Goal: Answer question/provide support

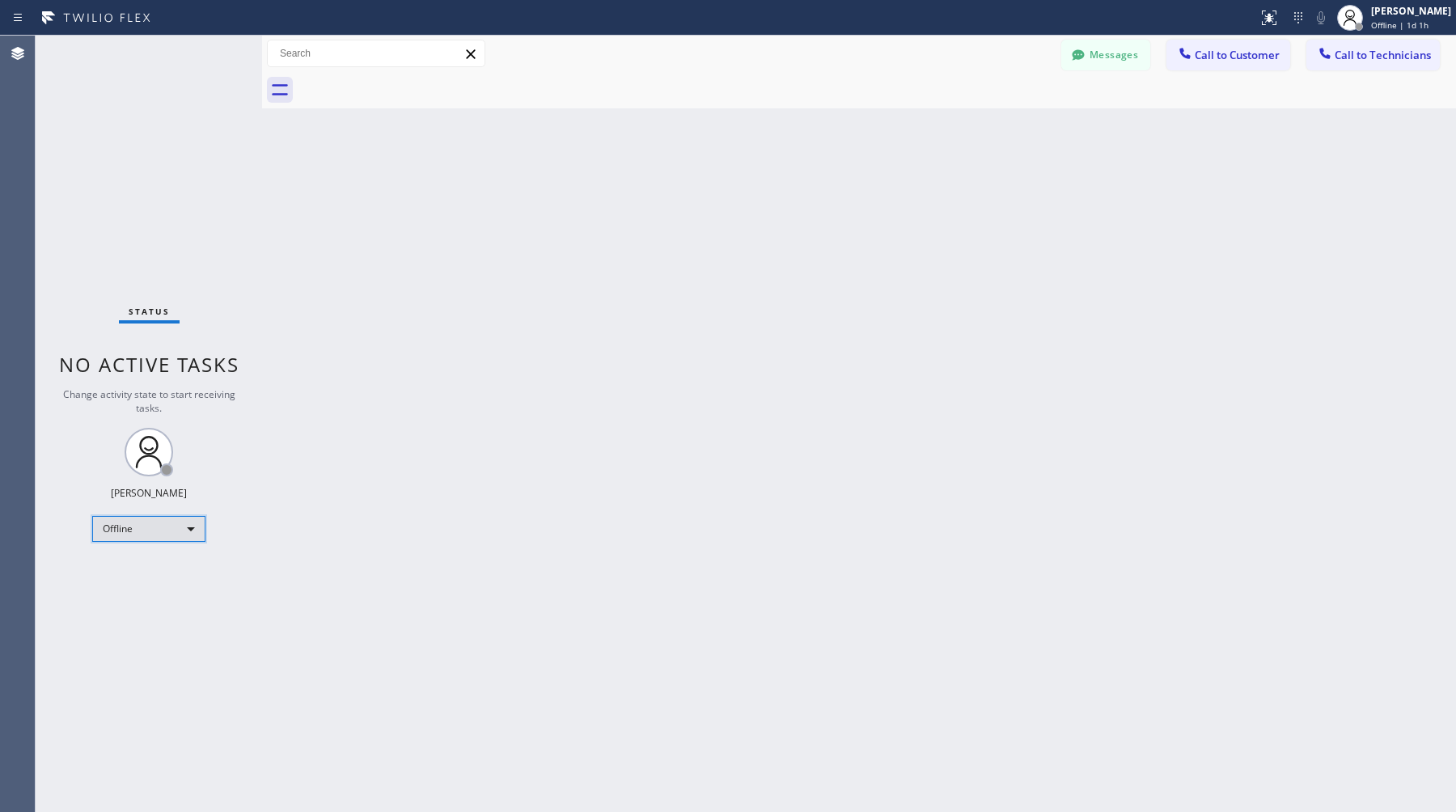
click at [169, 533] on div "Offline" at bounding box center [149, 529] width 113 height 26
click at [158, 563] on li "Available" at bounding box center [148, 570] width 110 height 19
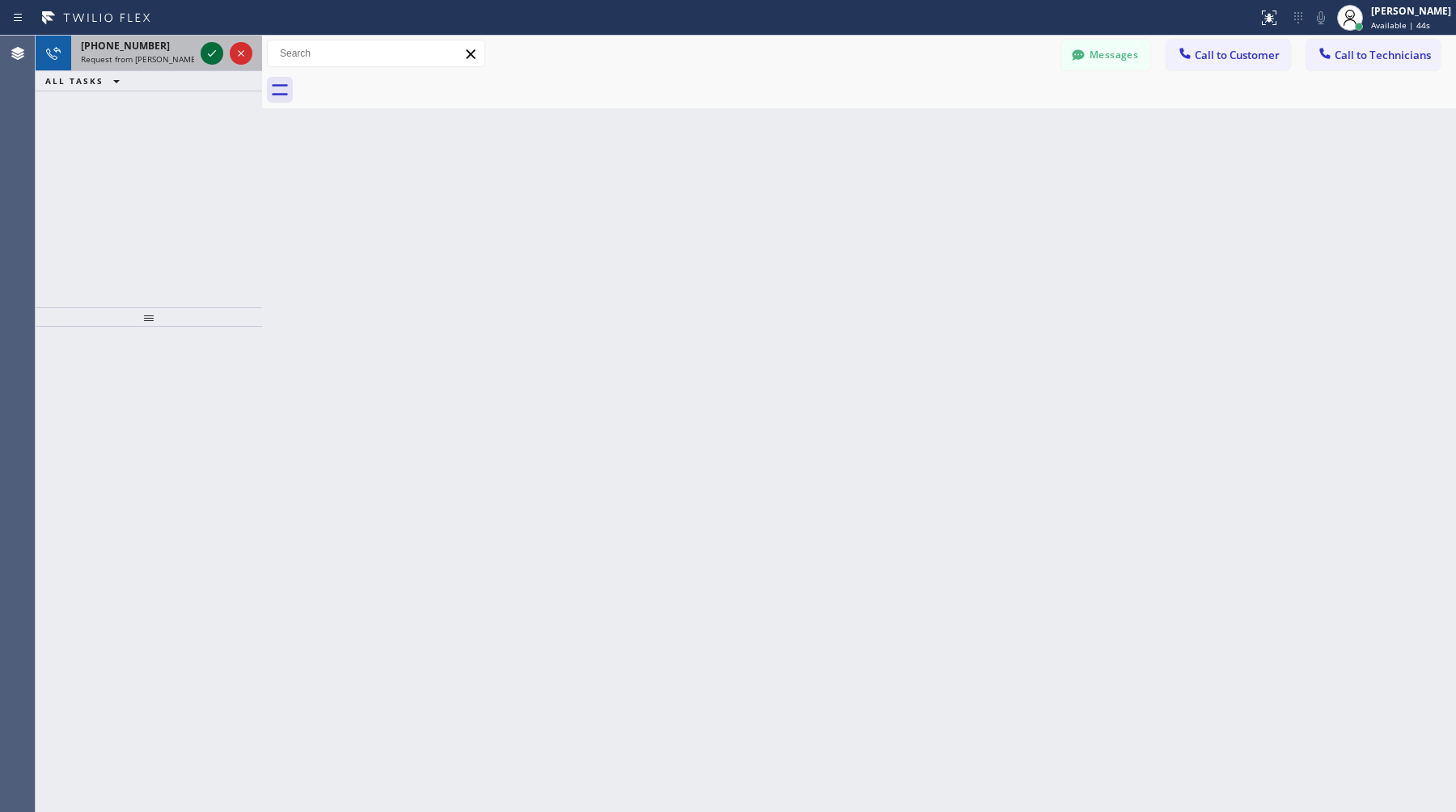
click at [212, 50] on icon at bounding box center [211, 53] width 19 height 19
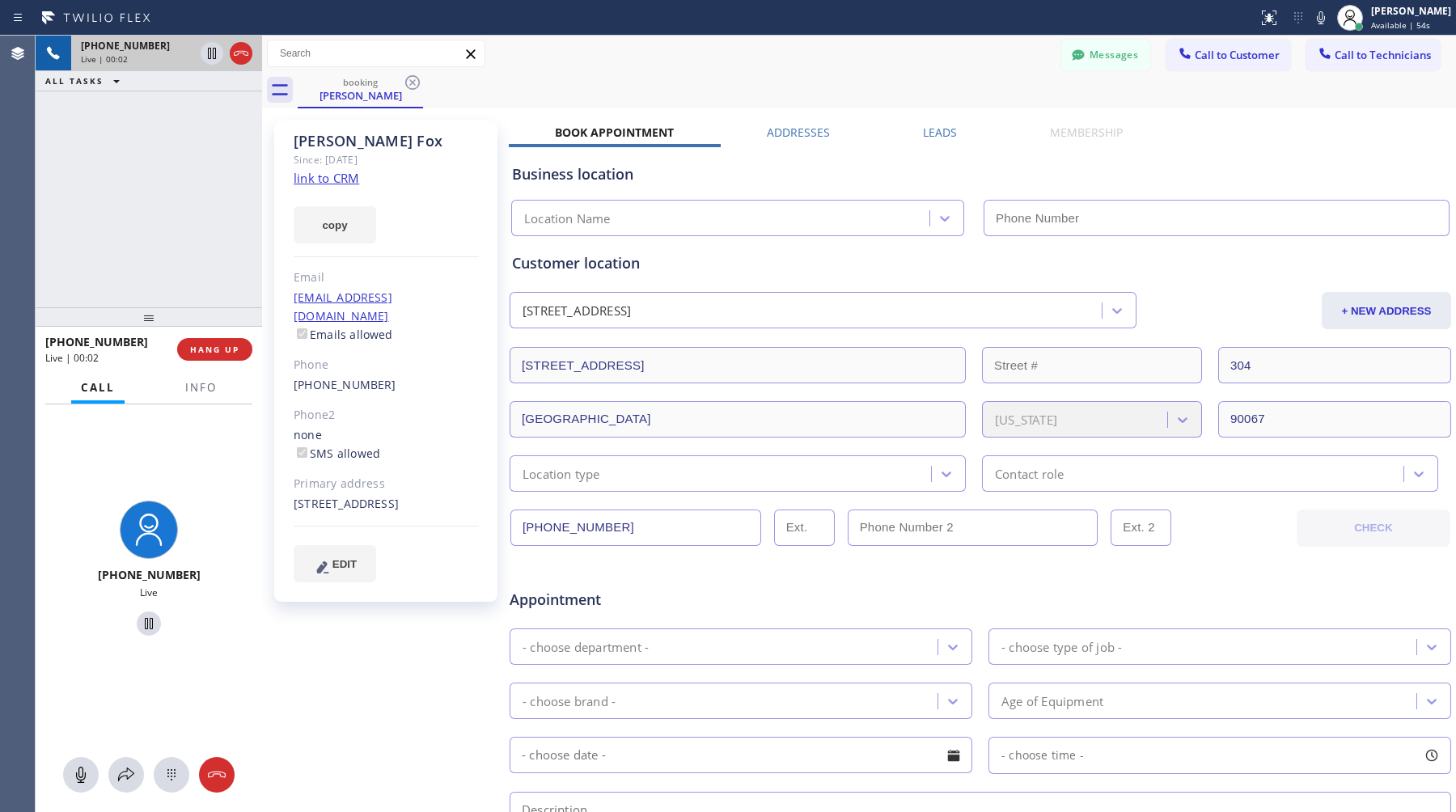
type input "[PHONE_NUMBER]"
click at [231, 352] on span "HANG UP" at bounding box center [214, 349] width 49 height 12
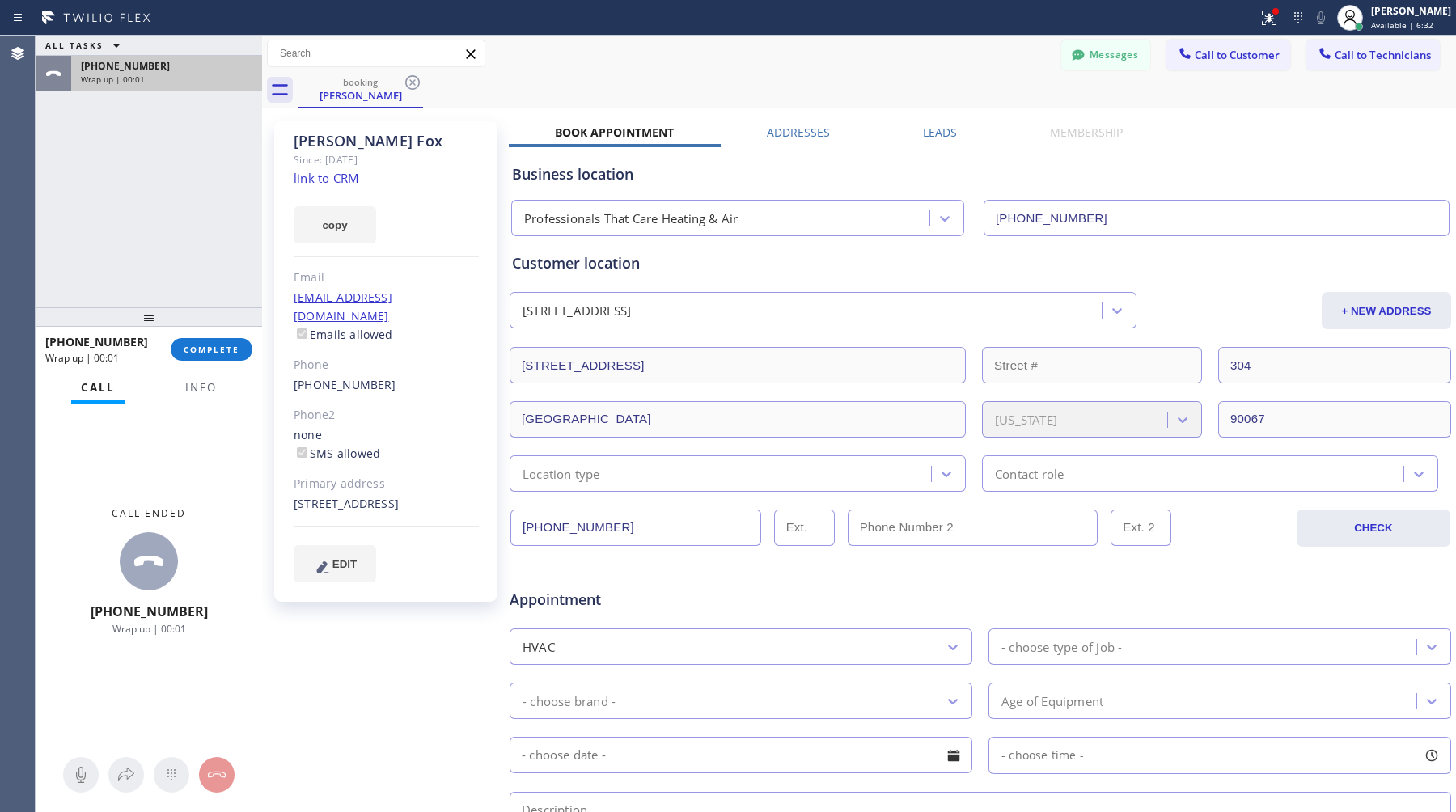
click at [198, 88] on div "[PHONE_NUMBER] Wrap up | 00:01" at bounding box center [163, 73] width 184 height 36
click at [213, 353] on span "COMPLETE" at bounding box center [211, 349] width 56 height 12
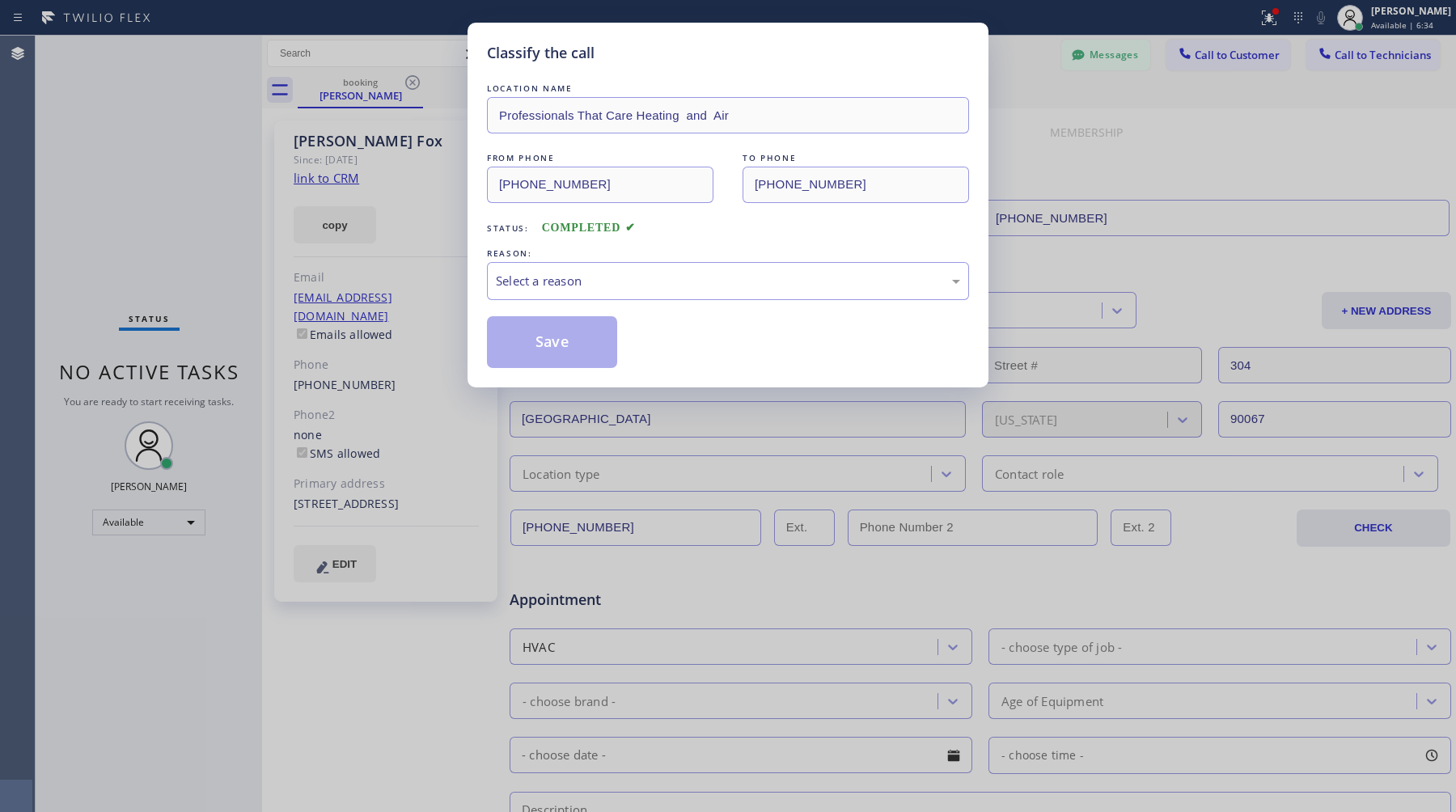
click at [657, 308] on div "LOCATION NAME Professionals That Care Heating and Air FROM PHONE [PHONE_NUMBER]…" at bounding box center [728, 223] width 482 height 288
click at [657, 290] on div "Select a reason" at bounding box center [728, 281] width 464 height 18
click at [598, 349] on button "Save" at bounding box center [552, 342] width 130 height 52
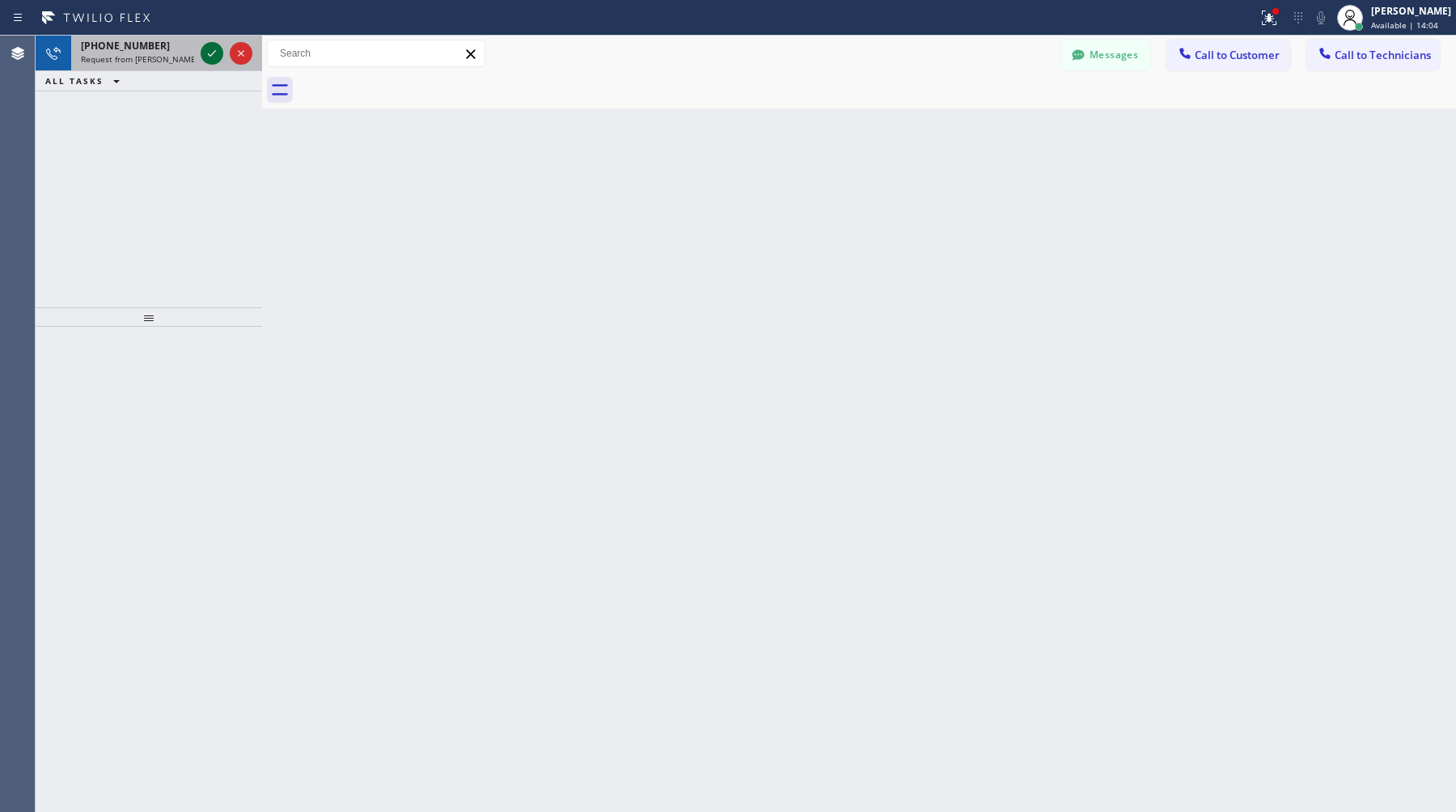
click at [212, 57] on icon at bounding box center [211, 53] width 19 height 19
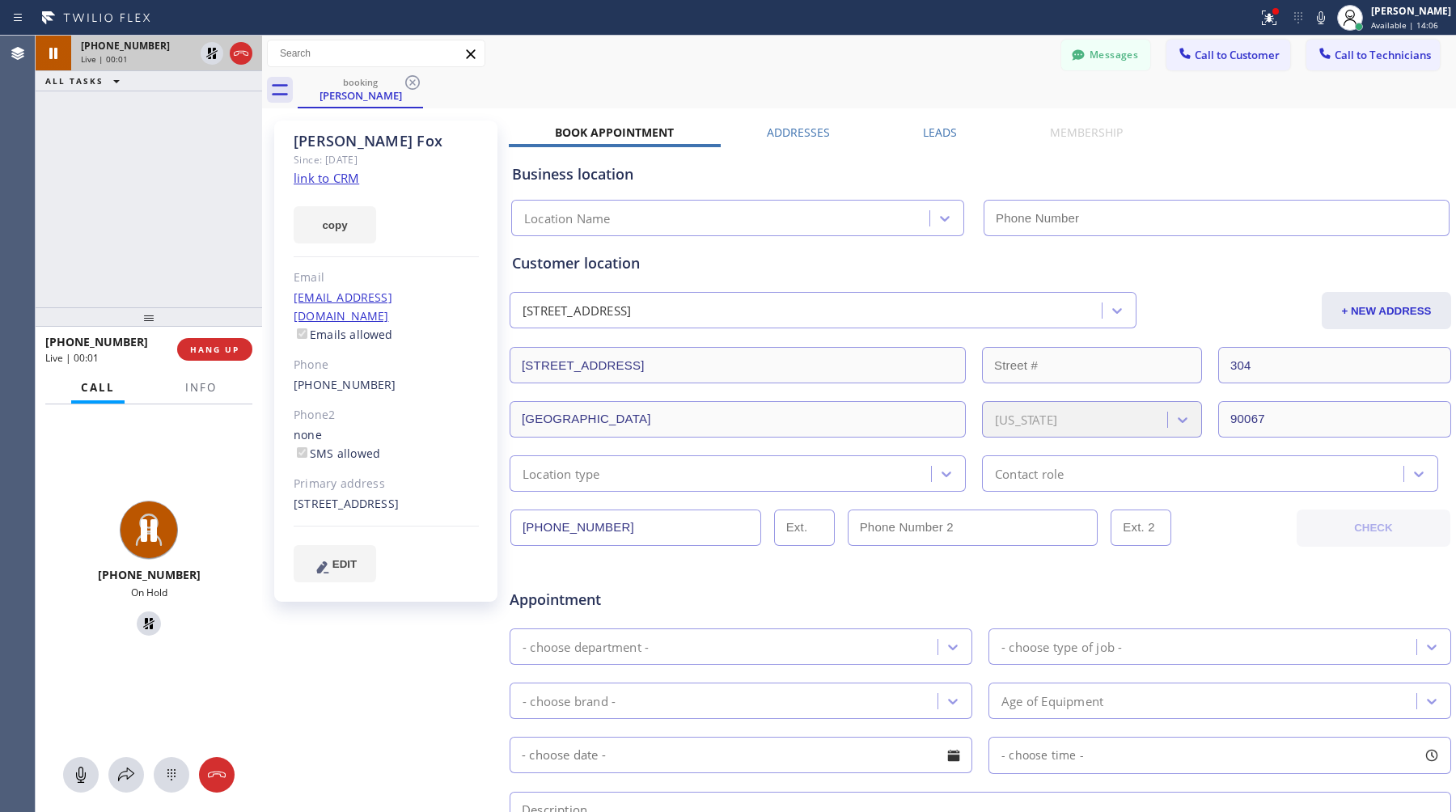
type input "[PHONE_NUMBER]"
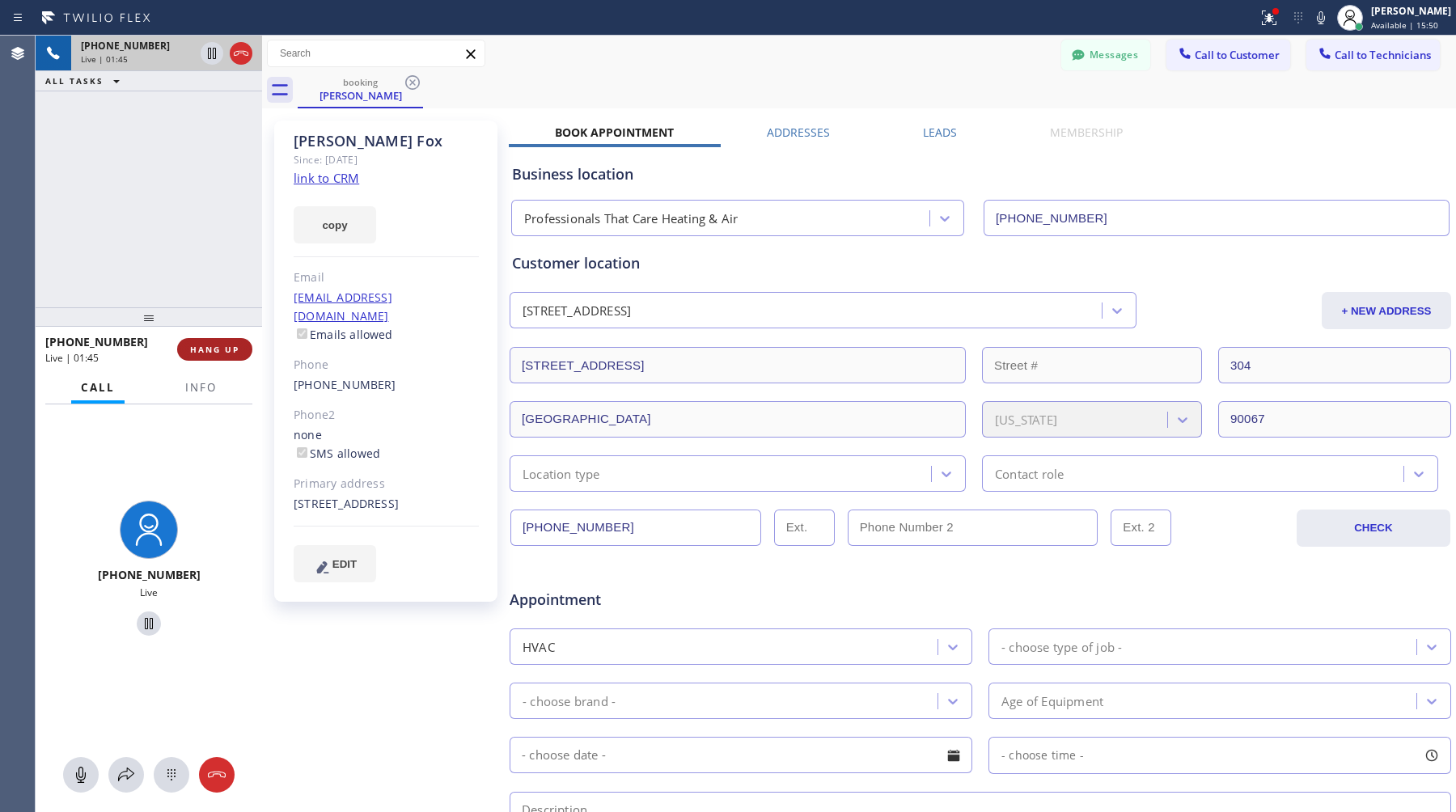
click at [232, 352] on span "HANG UP" at bounding box center [214, 349] width 49 height 12
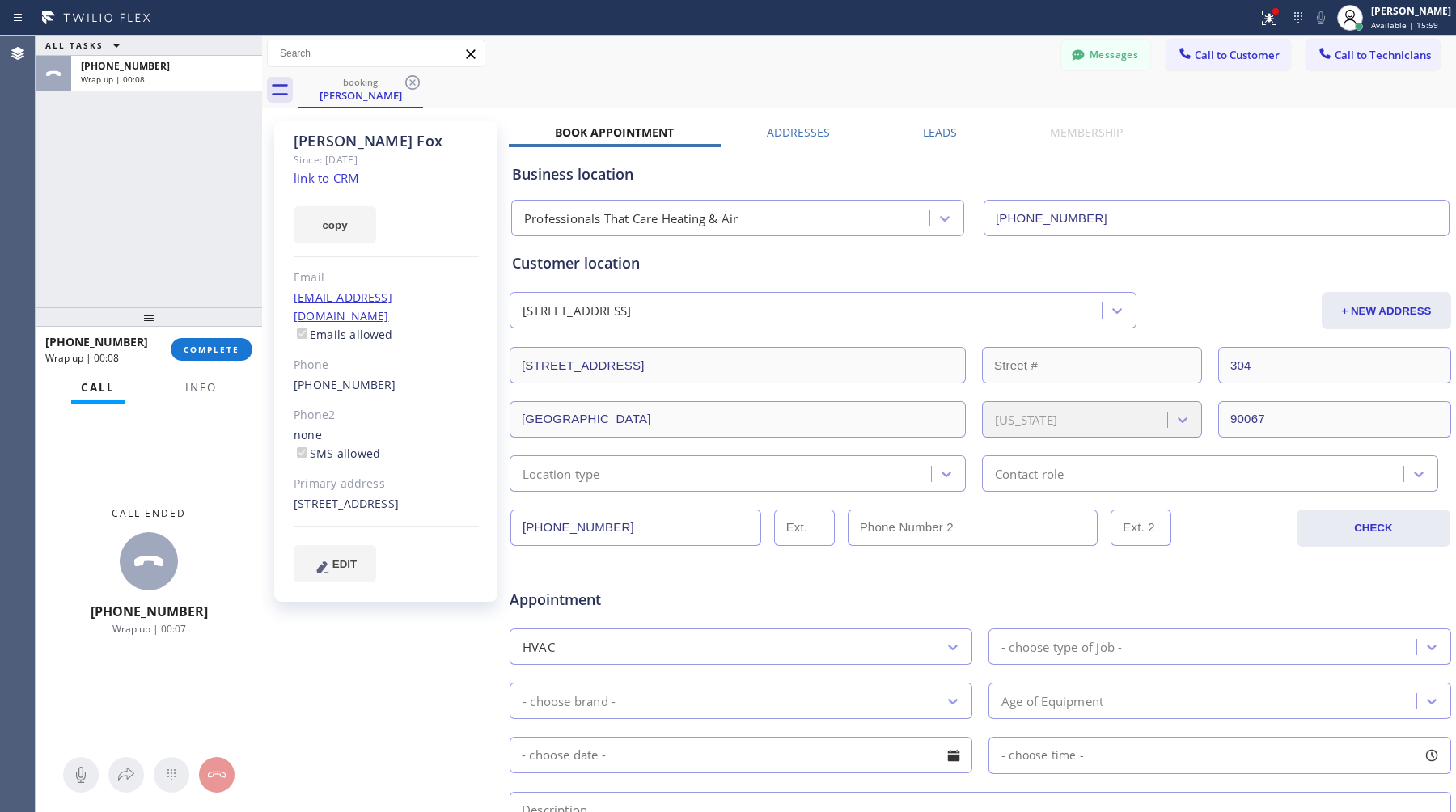
click at [168, 100] on div "ALL TASKS ALL TASKS ACTIVE TASKS TASKS IN WRAP UP [PHONE_NUMBER] Wrap up | 00:08" at bounding box center [149, 172] width 227 height 272
click at [168, 82] on div "Wrap up | 00:08" at bounding box center [167, 79] width 172 height 12
click at [213, 352] on span "COMPLETE" at bounding box center [211, 349] width 56 height 12
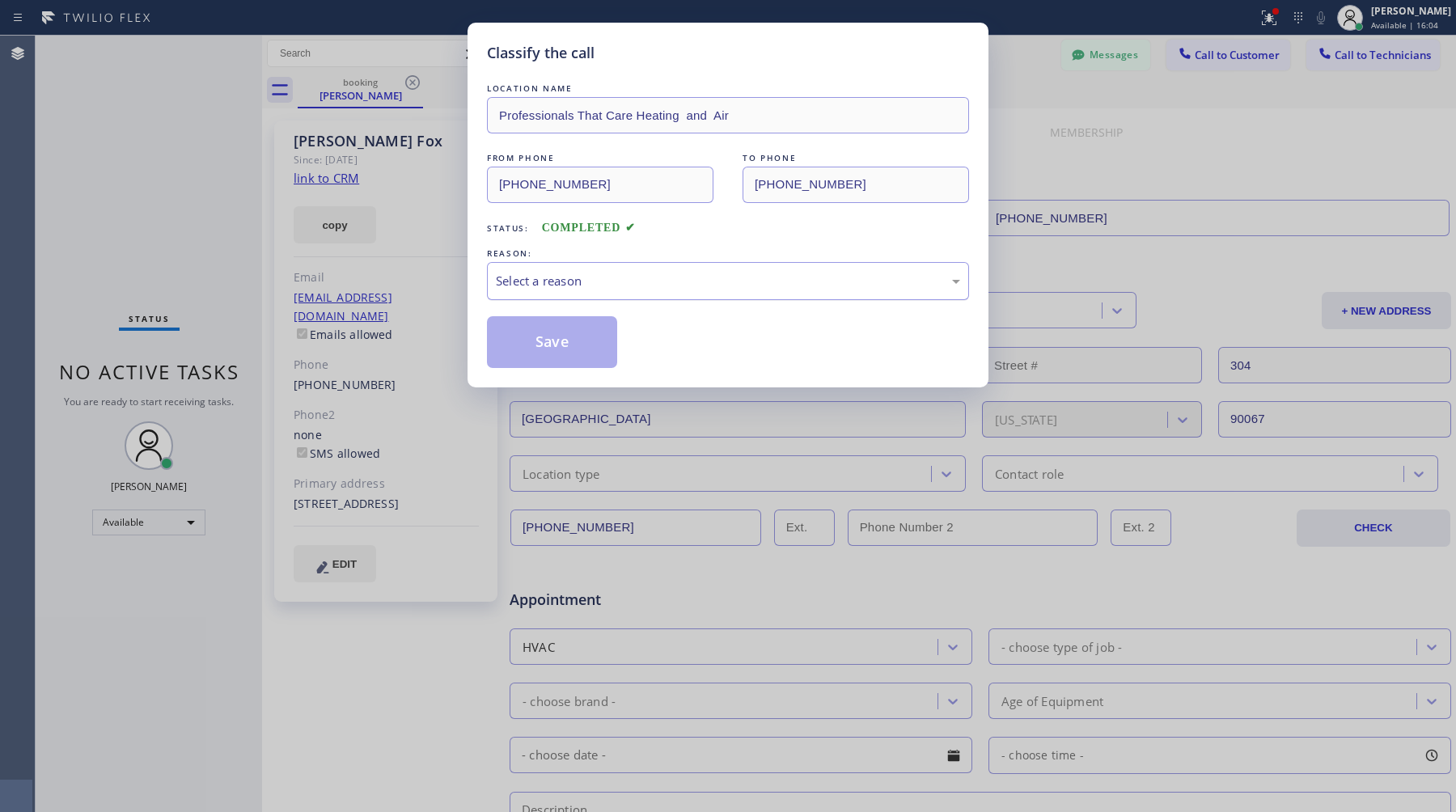
click at [739, 289] on div "Select a reason" at bounding box center [728, 281] width 464 height 18
click at [571, 341] on button "Save" at bounding box center [552, 342] width 130 height 52
